Goal: Find specific page/section: Find specific page/section

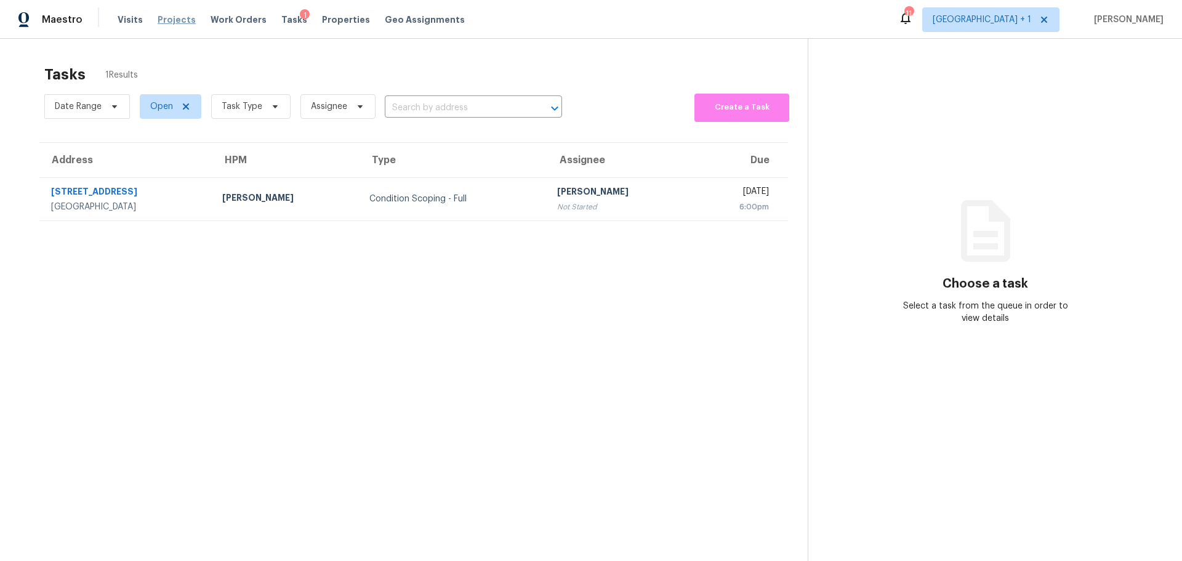
click at [169, 18] on span "Projects" at bounding box center [177, 20] width 38 height 12
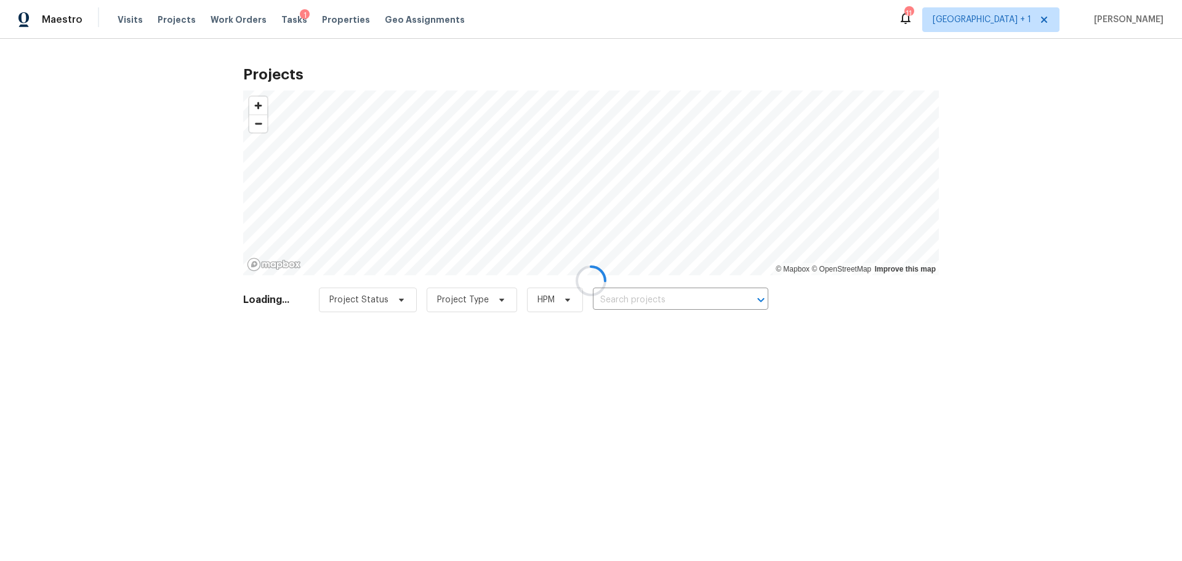
click at [126, 20] on div at bounding box center [591, 280] width 1182 height 561
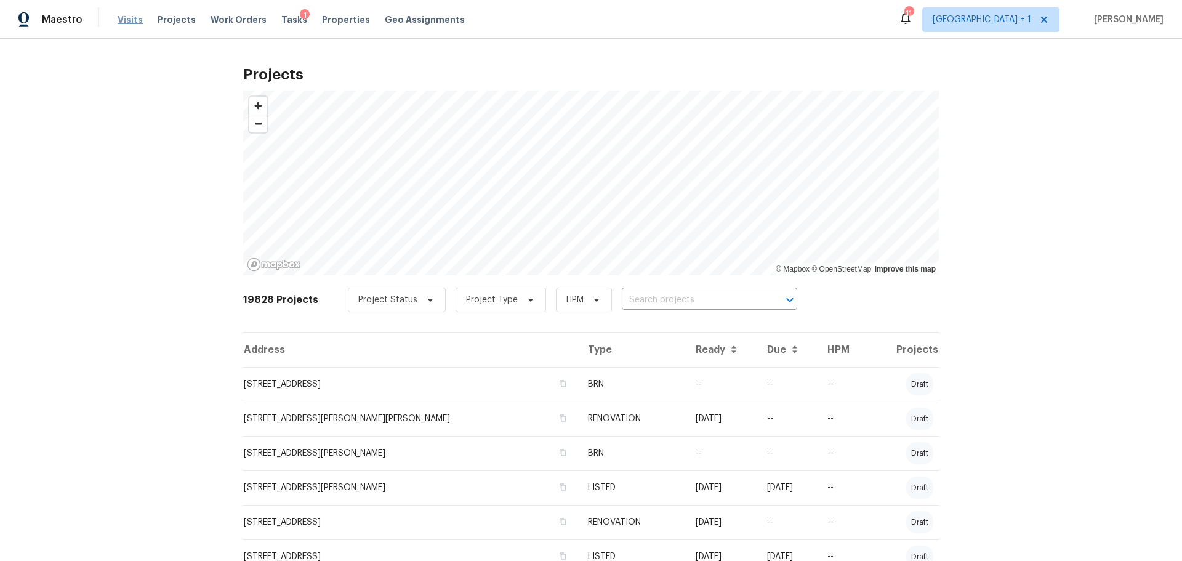
click at [123, 18] on span "Visits" at bounding box center [130, 20] width 25 height 12
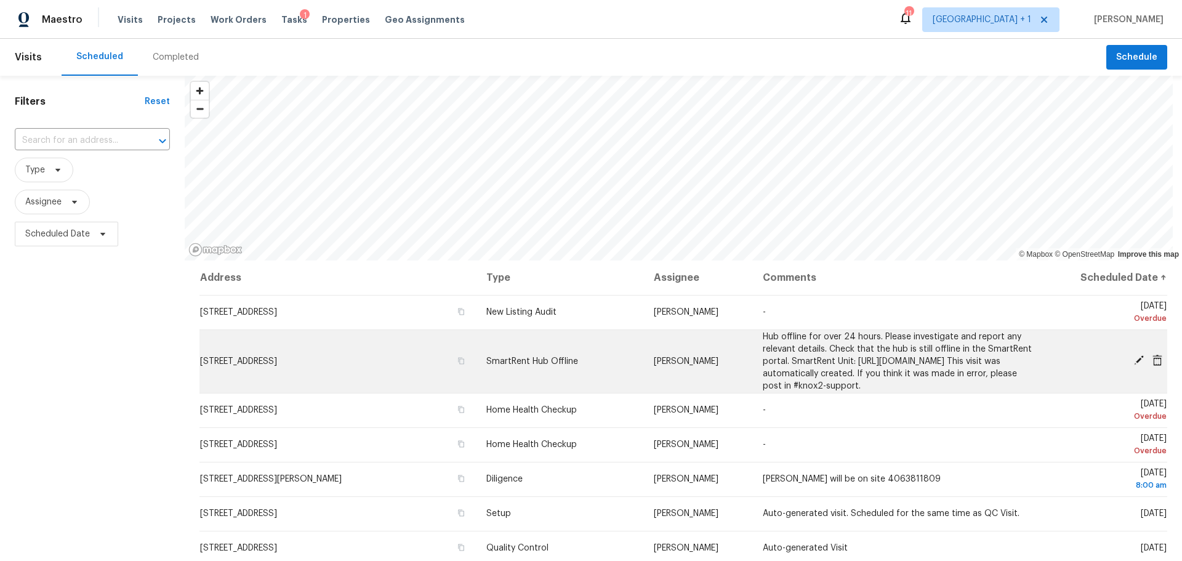
scroll to position [62, 0]
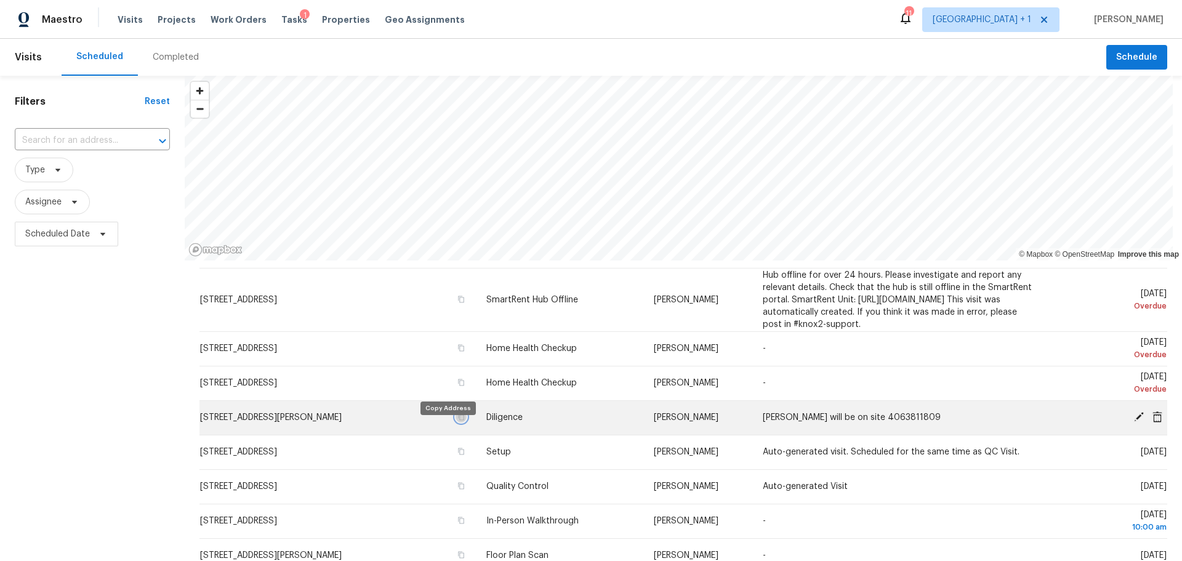
click at [458, 421] on icon "button" at bounding box center [461, 417] width 6 height 7
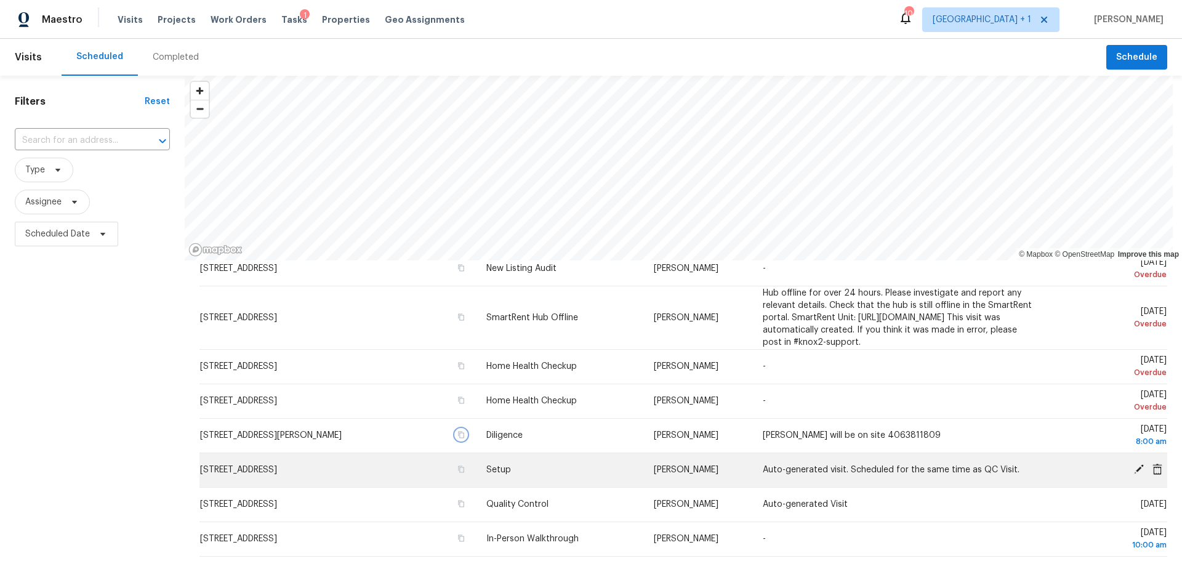
scroll to position [0, 0]
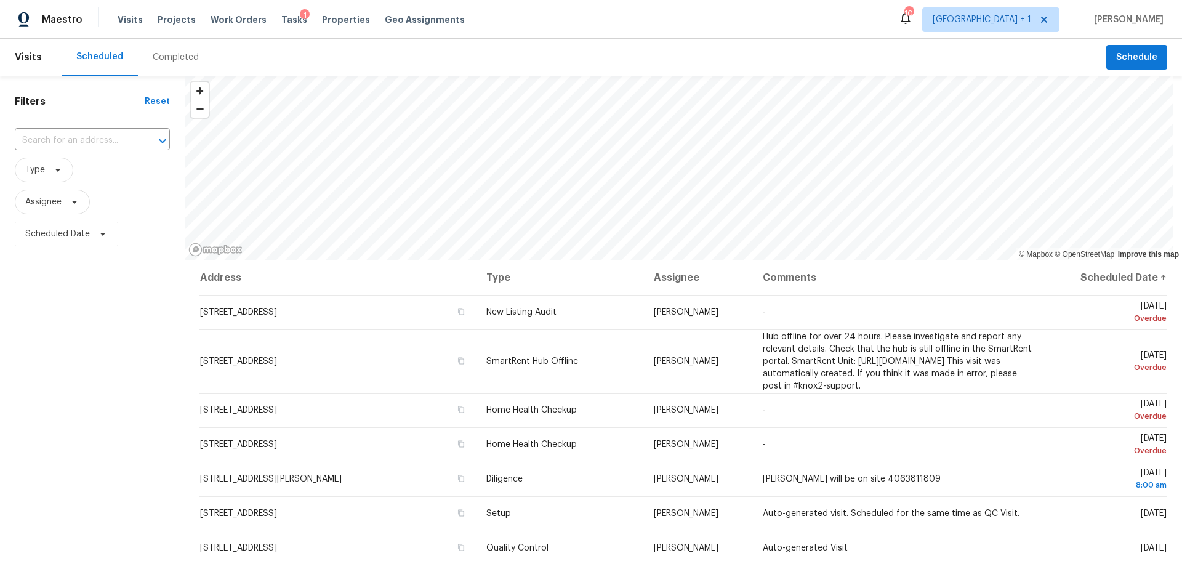
click at [166, 26] on div "Visits Projects Work Orders Tasks 1 Properties Geo Assignments" at bounding box center [299, 19] width 362 height 25
click at [169, 20] on span "Projects" at bounding box center [177, 20] width 38 height 12
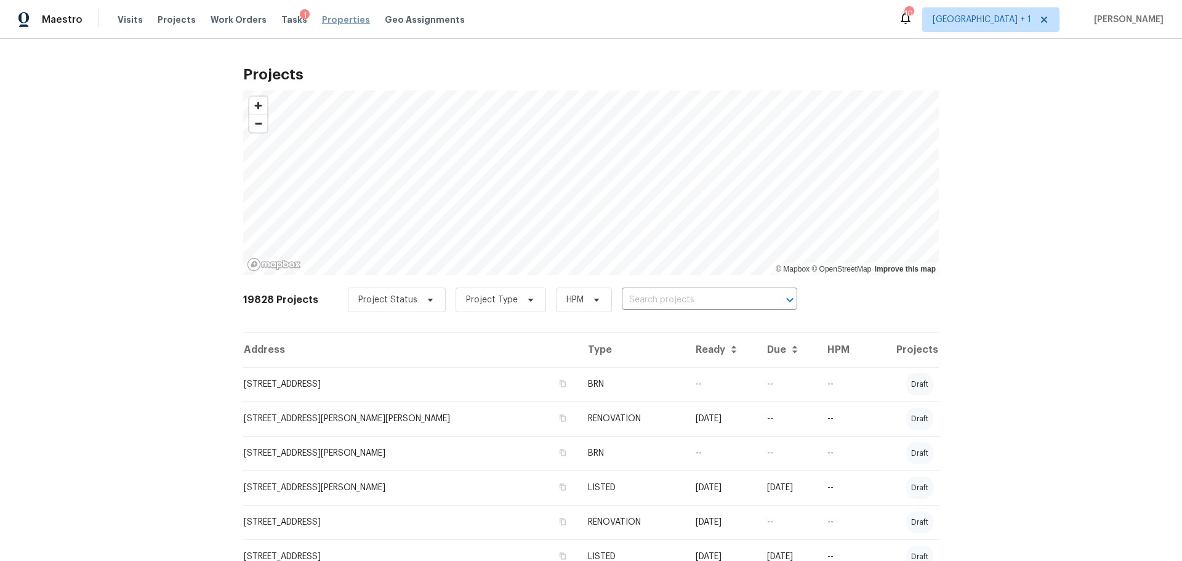
click at [341, 22] on span "Properties" at bounding box center [346, 20] width 48 height 12
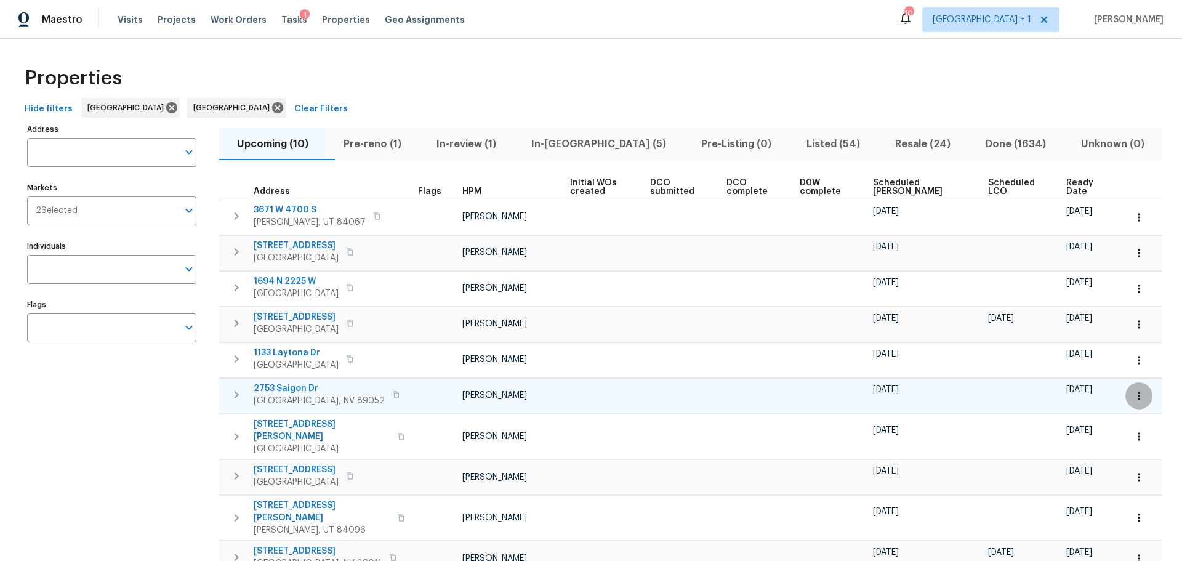
click at [1138, 395] on icon "button" at bounding box center [1139, 396] width 2 height 8
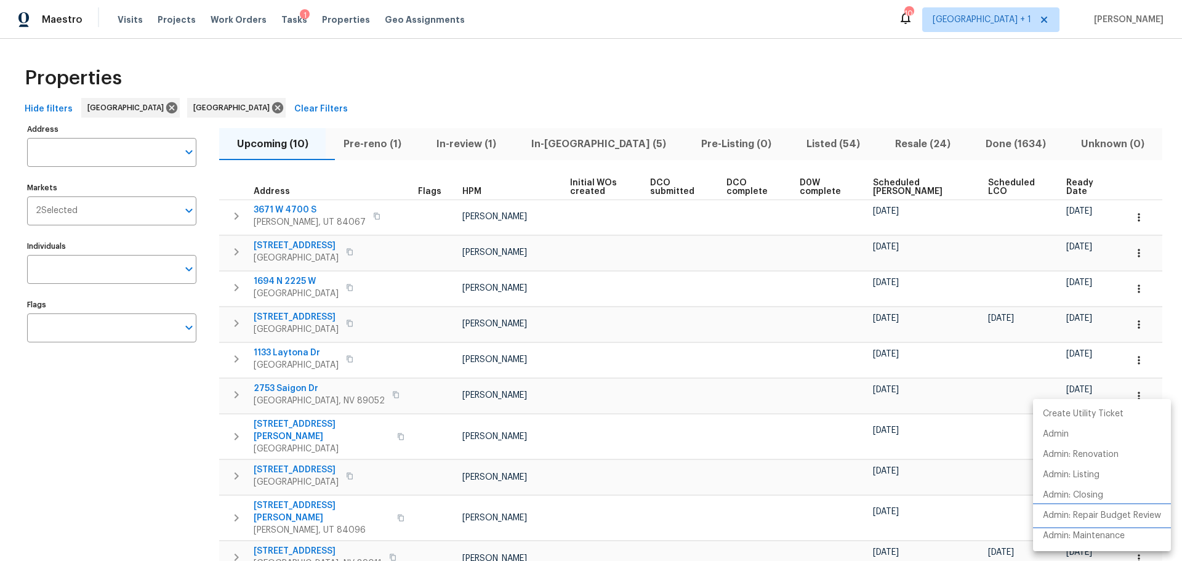
click at [1097, 518] on p "Admin: Repair Budget Review" at bounding box center [1102, 515] width 118 height 13
